Goal: Information Seeking & Learning: Find specific page/section

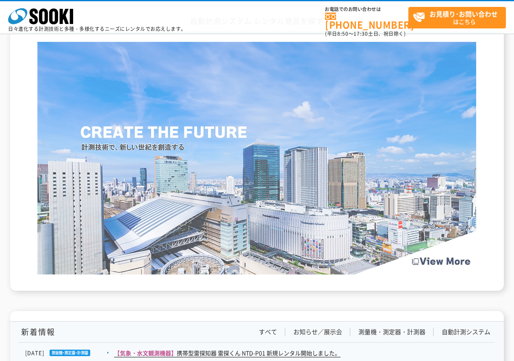
scroll to position [1001, 0]
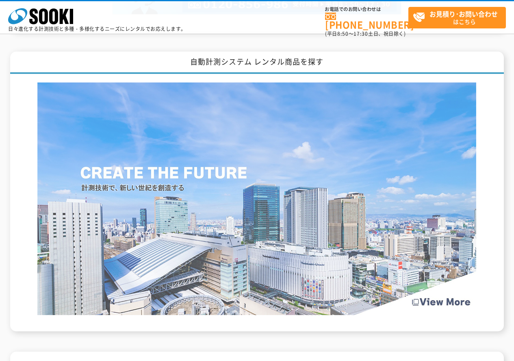
click at [340, 203] on img at bounding box center [256, 199] width 439 height 233
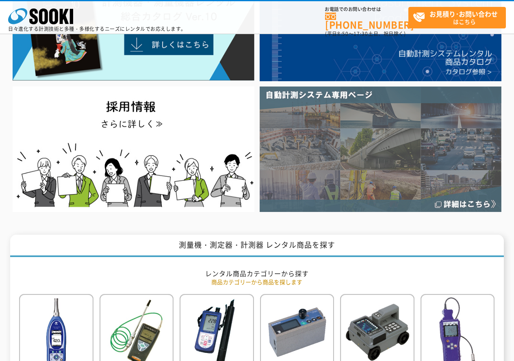
scroll to position [0, 0]
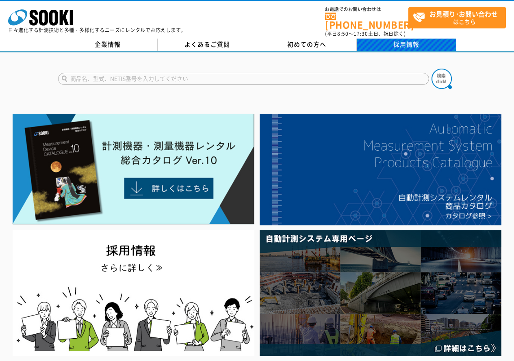
click at [377, 39] on link "採用情報" at bounding box center [407, 45] width 100 height 12
click at [423, 39] on link "採用情報" at bounding box center [407, 45] width 100 height 12
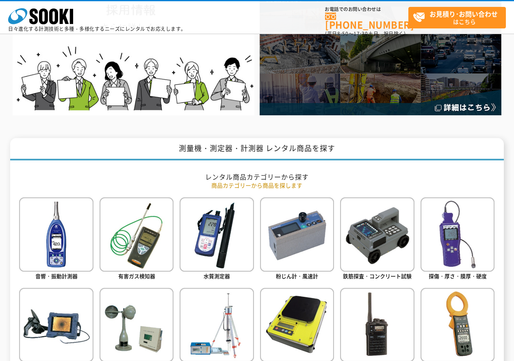
scroll to position [366, 0]
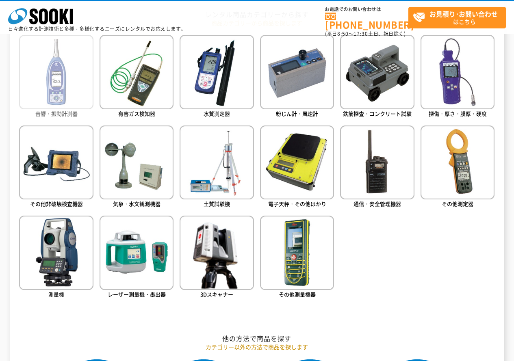
click at [53, 76] on img at bounding box center [56, 72] width 74 height 74
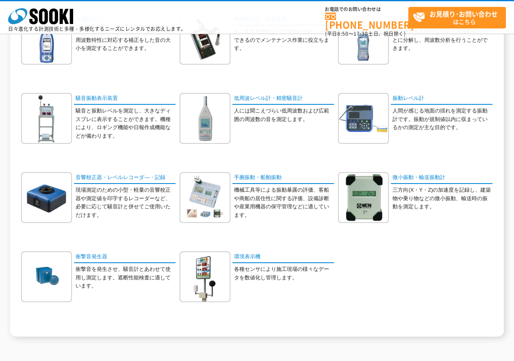
scroll to position [41, 0]
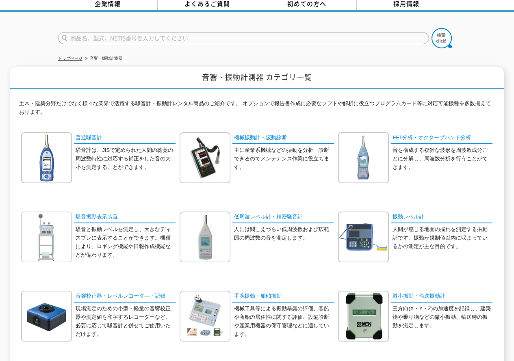
click at [53, 232] on img at bounding box center [46, 237] width 51 height 51
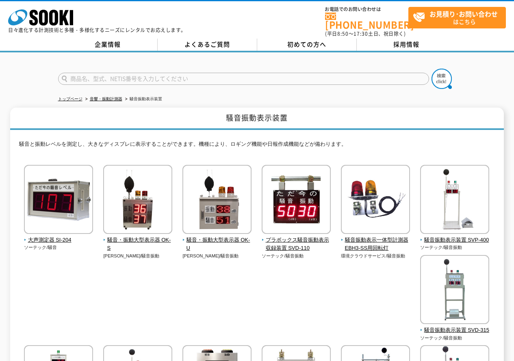
scroll to position [81, 0]
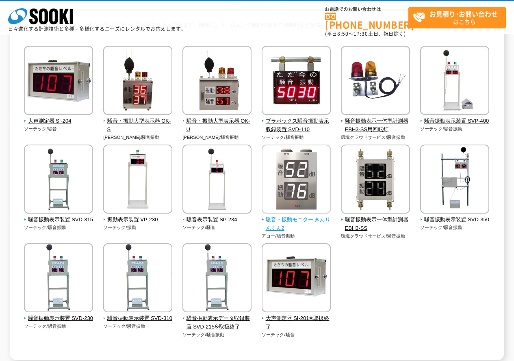
click at [309, 176] on img at bounding box center [296, 180] width 69 height 71
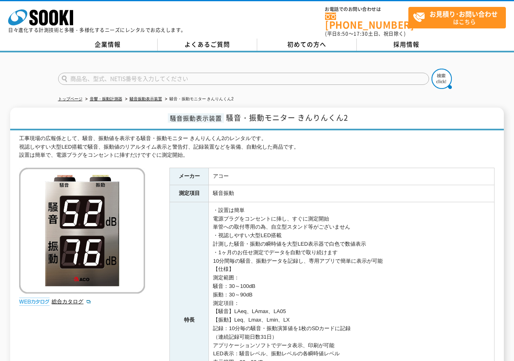
click at [228, 75] on input "text" at bounding box center [243, 79] width 371 height 12
type input "NL-43"
click at [432, 69] on button at bounding box center [442, 79] width 20 height 20
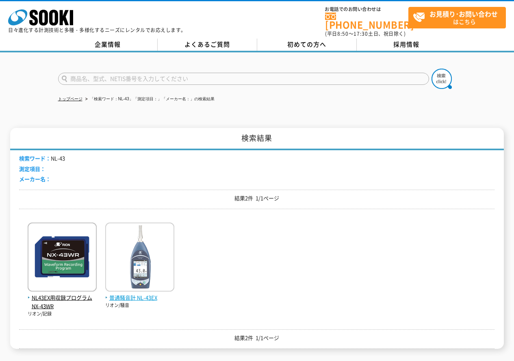
click at [145, 243] on img at bounding box center [139, 258] width 69 height 71
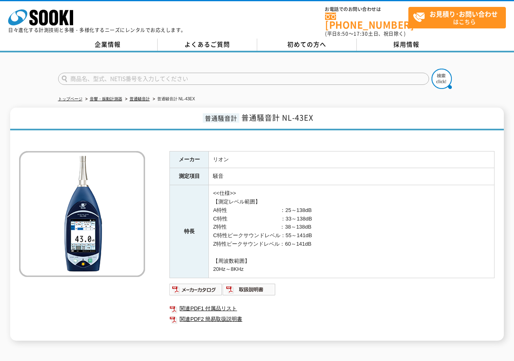
click at [171, 77] on input "text" at bounding box center [243, 79] width 371 height 12
click at [173, 79] on input "VM-55" at bounding box center [243, 79] width 371 height 12
type input "VM-55"
click at [434, 73] on img at bounding box center [442, 79] width 20 height 20
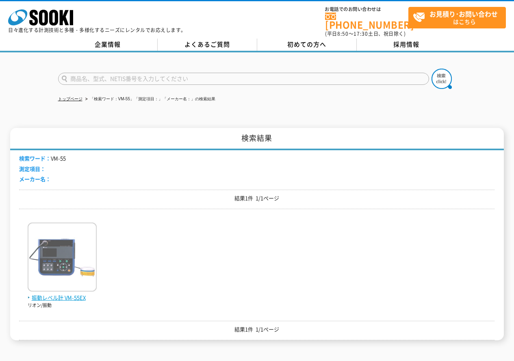
click at [62, 261] on img at bounding box center [62, 258] width 69 height 71
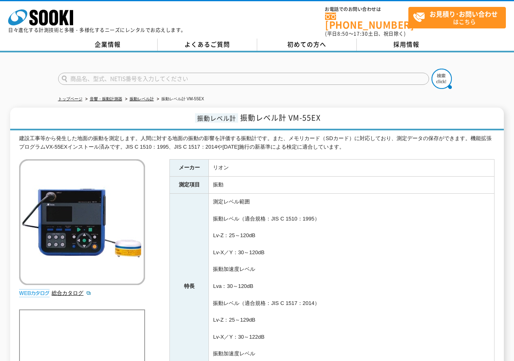
click at [246, 78] on input "text" at bounding box center [243, 79] width 371 height 12
type input "VM-82"
click at [432, 69] on button at bounding box center [442, 79] width 20 height 20
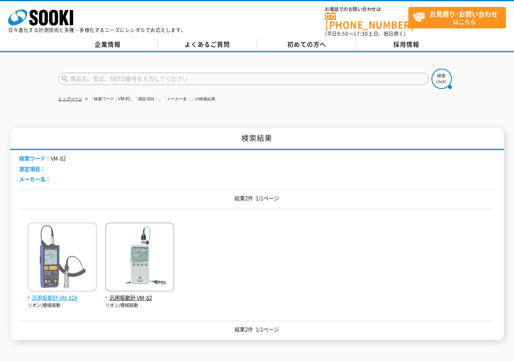
click at [49, 254] on img at bounding box center [62, 258] width 69 height 71
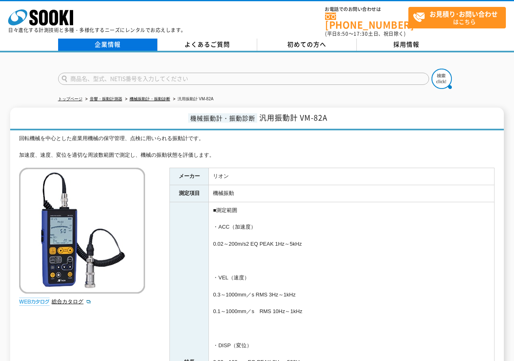
drag, startPoint x: 139, startPoint y: 46, endPoint x: 140, endPoint y: 41, distance: 5.0
click at [139, 46] on div "企業情報 よくあるご質問 初めての方へ 採用情報" at bounding box center [257, 46] width 514 height 14
click at [125, 39] on link "企業情報" at bounding box center [108, 45] width 100 height 12
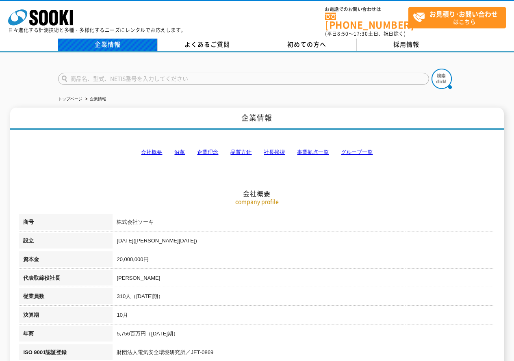
click at [110, 39] on link "企業情報" at bounding box center [108, 45] width 100 height 12
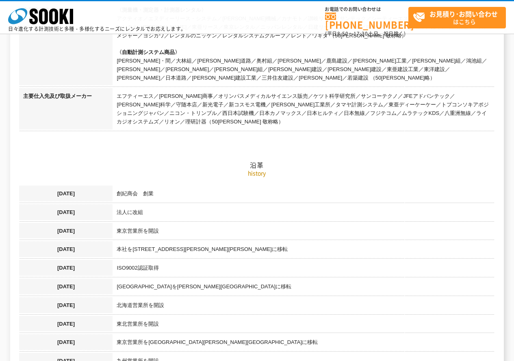
scroll to position [285, 0]
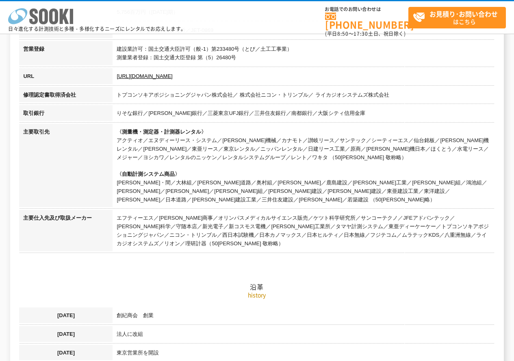
click at [30, 20] on icon at bounding box center [33, 17] width 9 height 16
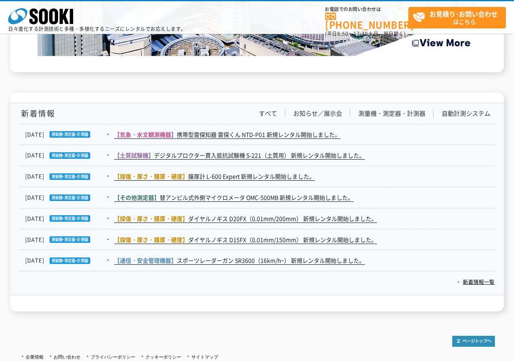
scroll to position [1301, 0]
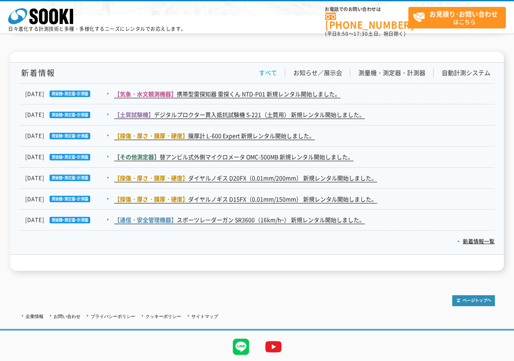
click at [269, 74] on link "すべて" at bounding box center [268, 73] width 18 height 9
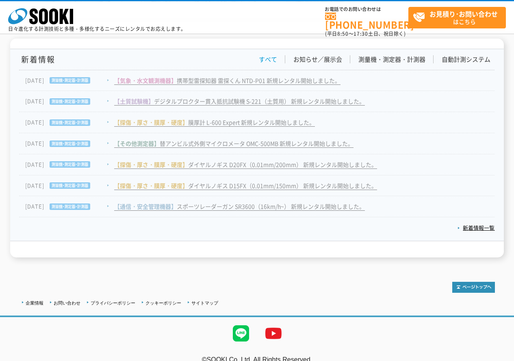
scroll to position [1326, 0]
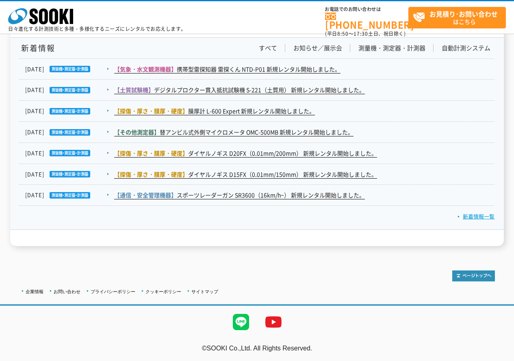
click at [470, 217] on link "新着情報一覧" at bounding box center [476, 217] width 37 height 8
